Goal: Information Seeking & Learning: Learn about a topic

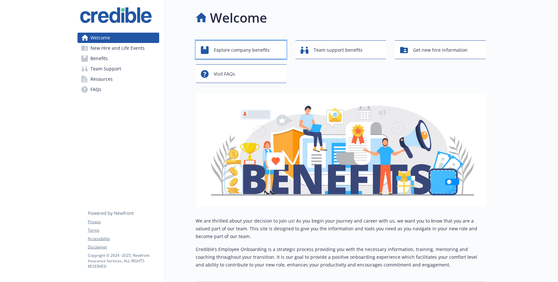
click at [237, 54] on span "Explore company benefits" at bounding box center [242, 50] width 56 height 12
